Goal: Check status: Check status

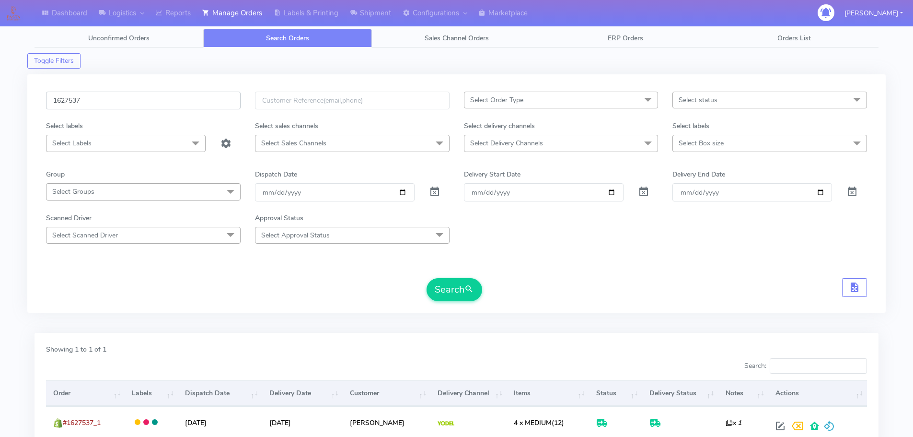
click at [209, 104] on input "1627537" at bounding box center [143, 101] width 195 height 18
paste input "15"
type input "1627157"
click at [427, 278] on button "Search" at bounding box center [455, 289] width 56 height 23
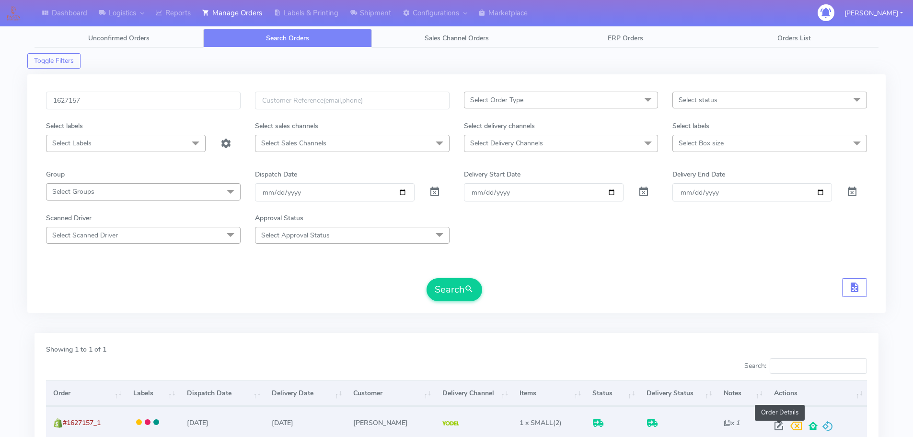
click at [779, 429] on span at bounding box center [779, 427] width 17 height 9
select select "5"
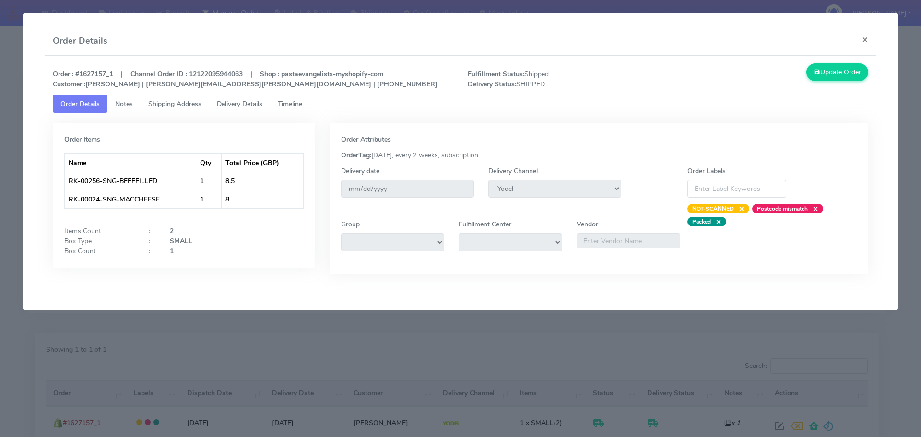
click at [256, 99] on span "Delivery Details" at bounding box center [240, 103] width 46 height 9
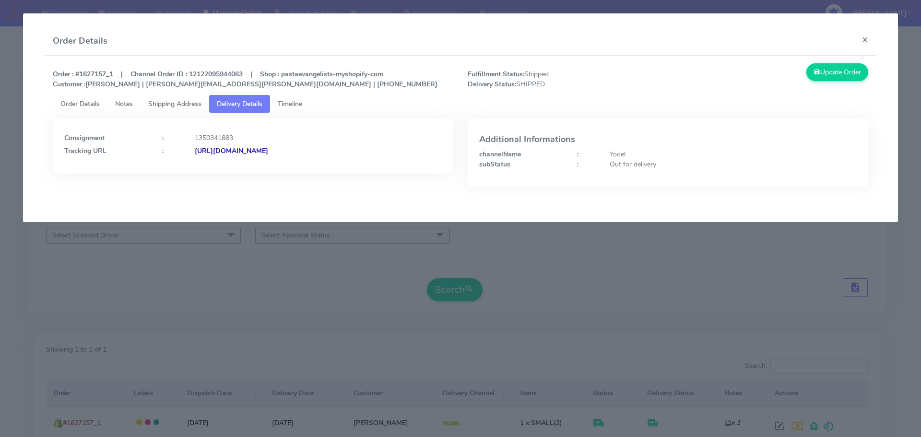
drag, startPoint x: 407, startPoint y: 164, endPoint x: 299, endPoint y: 169, distance: 108.0
click at [299, 169] on div "Consignment : 1350341883 Tracking URL : [URL][DOMAIN_NAME]" at bounding box center [253, 145] width 400 height 55
copy strong "JJD0002249960903100"
click at [161, 261] on modal-container "Order Details × Order : #1627157_1 | Channel Order ID : 12122095944063 | Shop :…" at bounding box center [460, 218] width 921 height 437
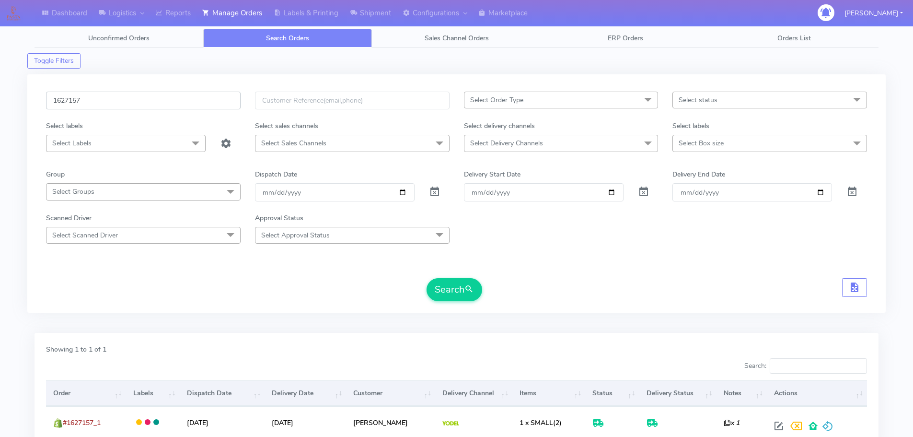
click at [169, 100] on input "1627157" at bounding box center [143, 101] width 195 height 18
paste input "8064_1"
type input "1628064"
click at [427, 278] on button "Search" at bounding box center [455, 289] width 56 height 23
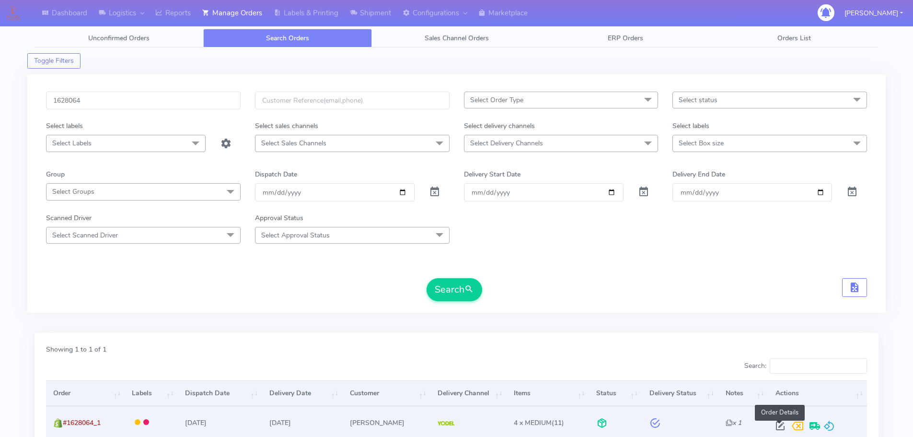
click at [777, 427] on span at bounding box center [780, 427] width 17 height 9
select select "5"
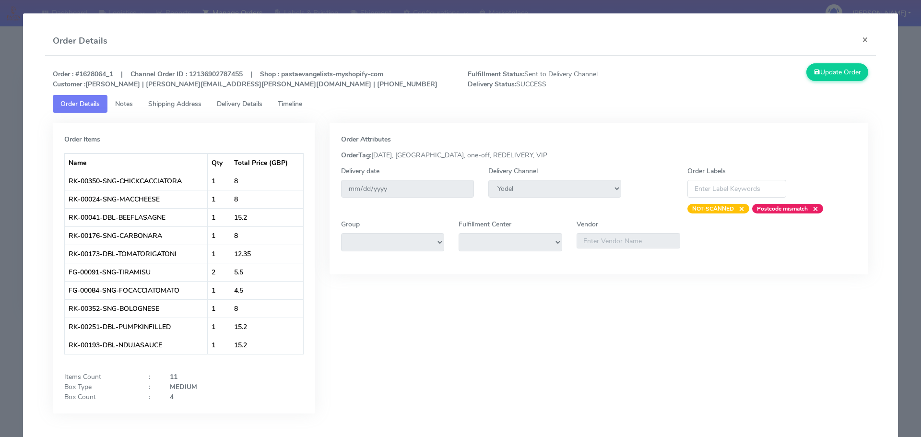
click at [237, 102] on span "Delivery Details" at bounding box center [240, 103] width 46 height 9
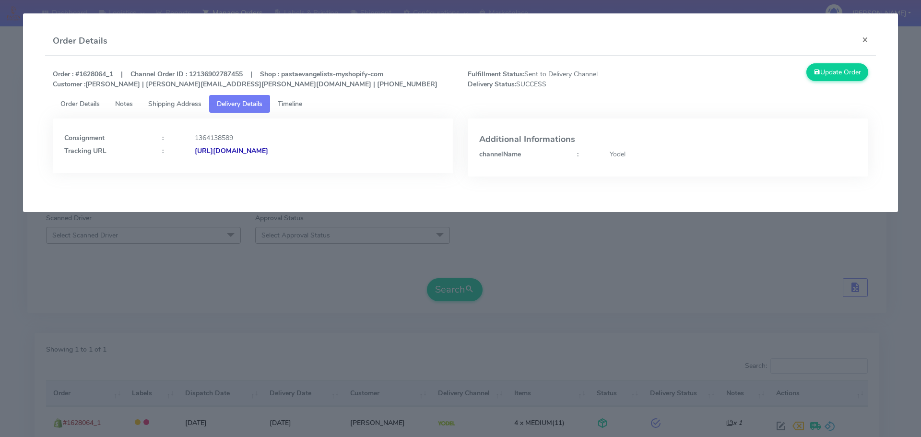
drag, startPoint x: 400, startPoint y: 172, endPoint x: 299, endPoint y: 172, distance: 101.7
click at [299, 172] on div "Consignment : 1364138589 Tracking URL : [URL][DOMAIN_NAME]" at bounding box center [253, 145] width 400 height 55
copy strong "JJD0002249960903770"
drag, startPoint x: 207, startPoint y: 291, endPoint x: 199, endPoint y: 1, distance: 289.7
click at [206, 291] on modal-container "Order Details × Order : #1628064_1 | Channel Order ID : 12136902787455 | Shop :…" at bounding box center [460, 218] width 921 height 437
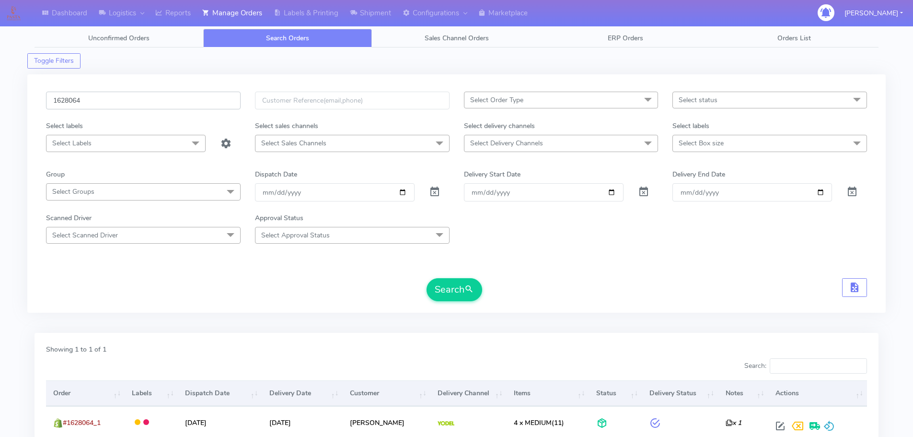
click at [230, 107] on input "1628064" at bounding box center [143, 101] width 195 height 18
paste input "1623265"
paste input "text"
click at [427, 278] on button "Search" at bounding box center [455, 289] width 56 height 23
click at [200, 107] on input "1623265" at bounding box center [143, 101] width 195 height 18
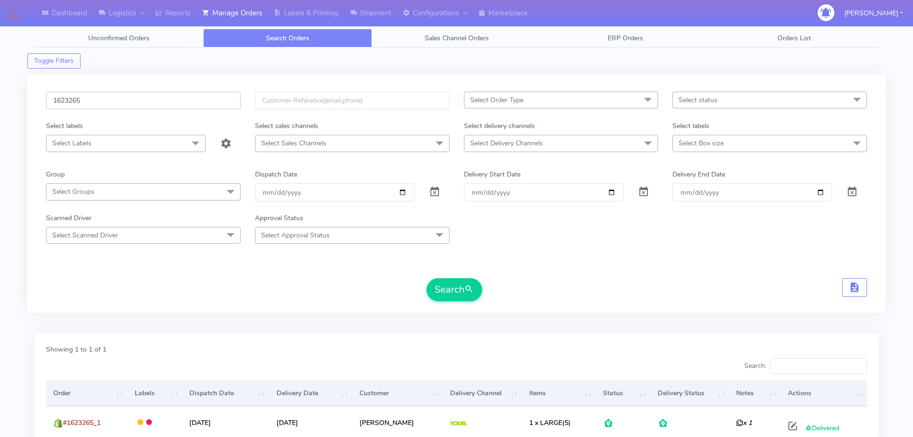
click at [200, 106] on input "1623265" at bounding box center [143, 101] width 195 height 18
paste input "7121"
click at [427, 278] on button "Search" at bounding box center [455, 289] width 56 height 23
click at [199, 102] on input "1627121" at bounding box center [143, 101] width 195 height 18
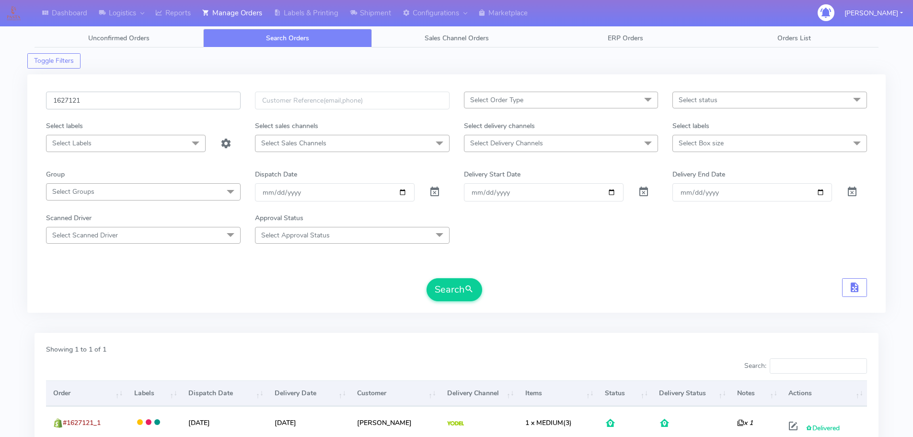
paste input "4674"
type input "1624674"
click at [427, 278] on button "Search" at bounding box center [455, 289] width 56 height 23
